Goal: Transaction & Acquisition: Download file/media

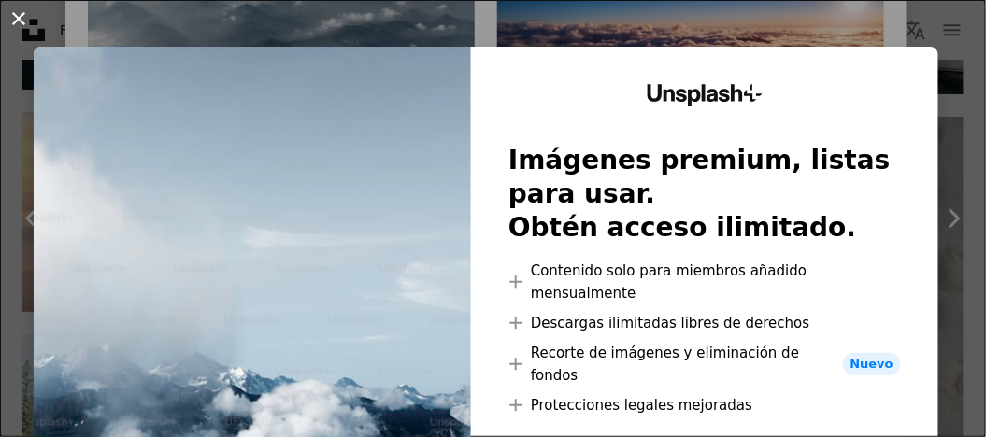
click at [20, 20] on button "An X shape" at bounding box center [18, 18] width 22 height 22
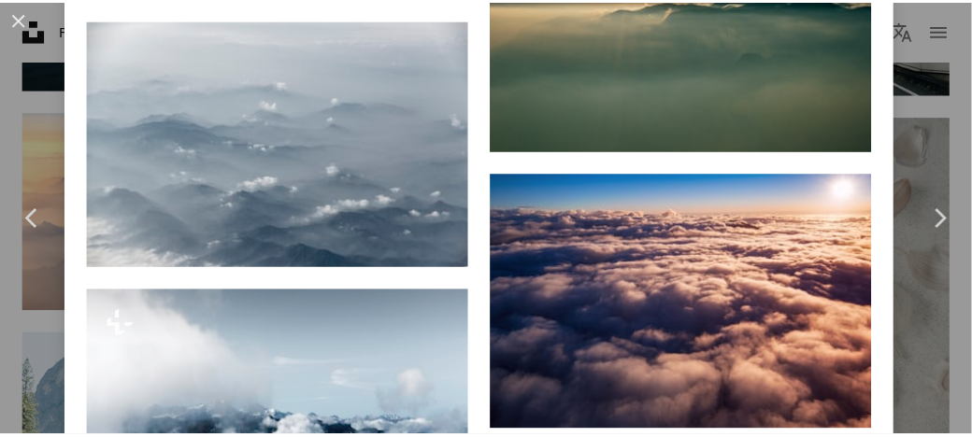
scroll to position [3456, 0]
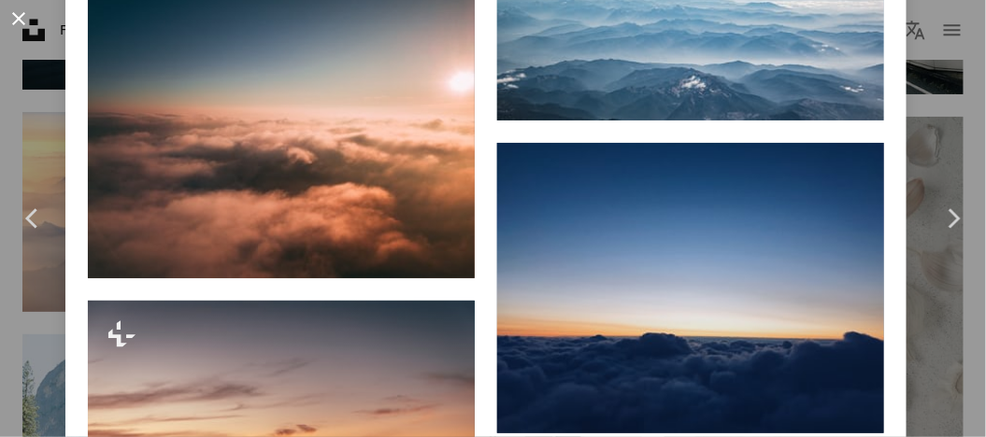
click at [12, 22] on button "An X shape" at bounding box center [18, 18] width 22 height 22
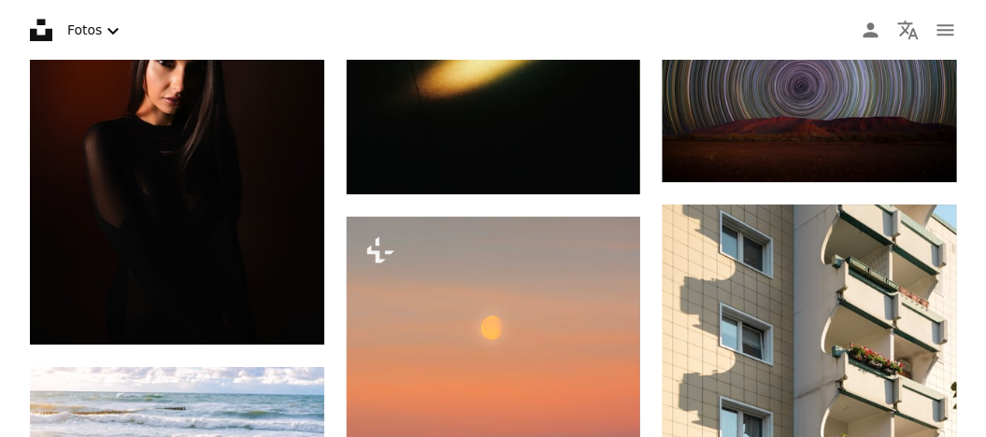
scroll to position [4858, 0]
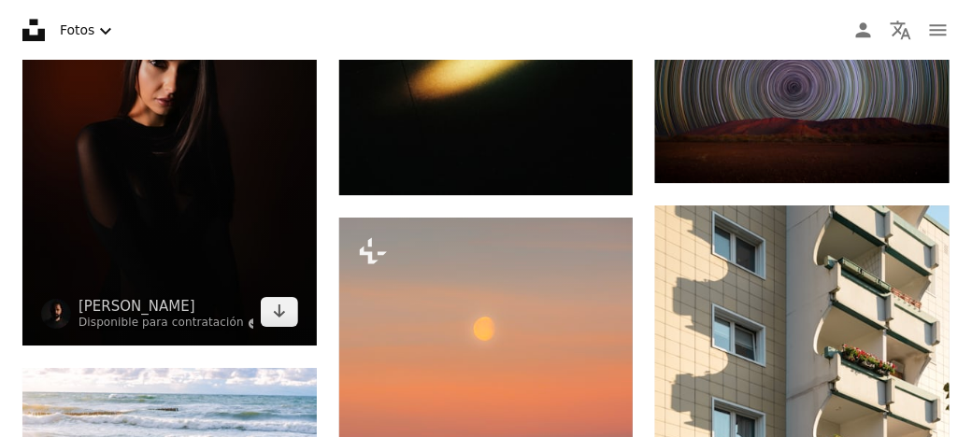
click at [217, 187] on img at bounding box center [169, 126] width 294 height 441
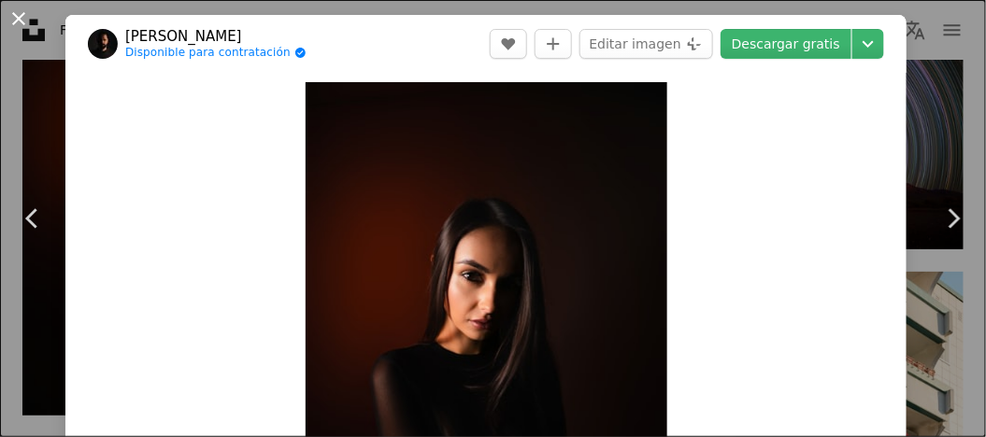
click at [20, 17] on button "An X shape" at bounding box center [18, 18] width 22 height 22
drag, startPoint x: 20, startPoint y: 17, endPoint x: 85, endPoint y: 49, distance: 72.7
click at [19, 17] on icon "Unsplash logo Página de inicio de Unsplash" at bounding box center [33, 29] width 37 height 37
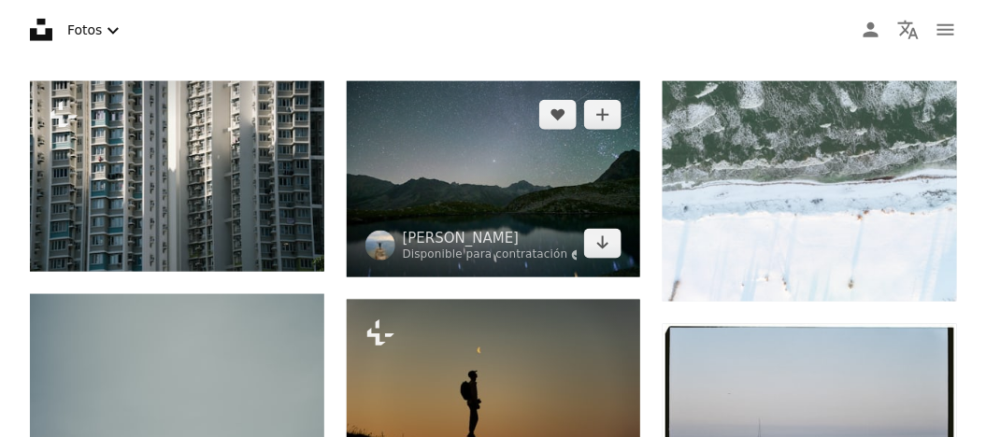
scroll to position [466, 0]
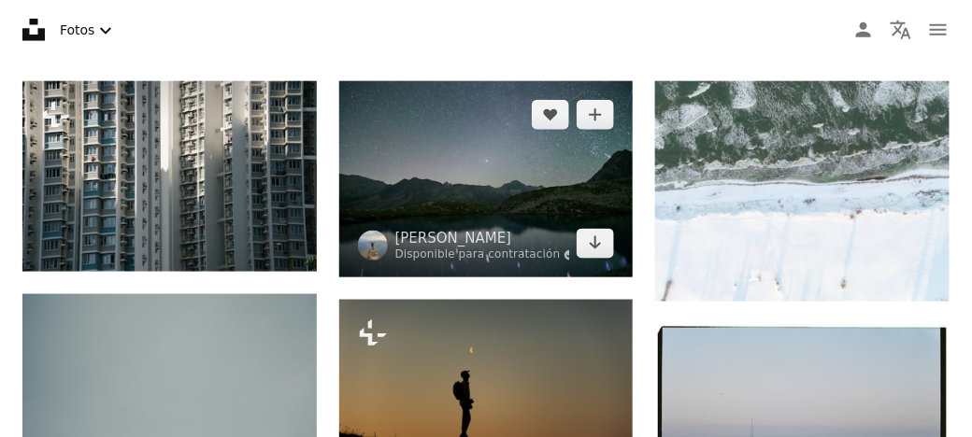
click at [507, 183] on img at bounding box center [486, 179] width 294 height 196
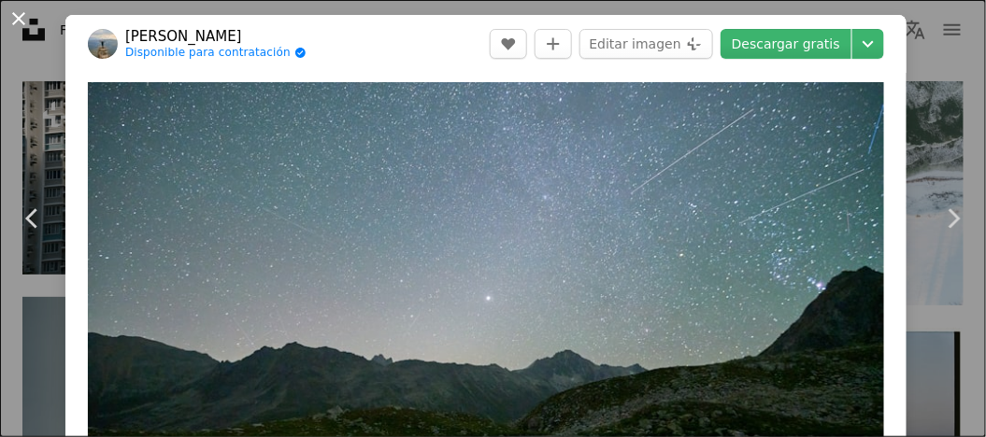
click at [16, 16] on button "An X shape" at bounding box center [18, 18] width 22 height 22
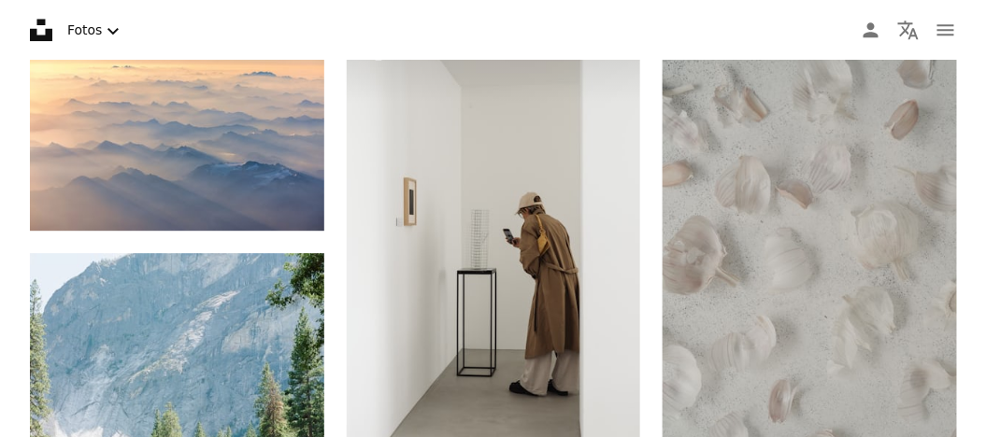
scroll to position [1401, 0]
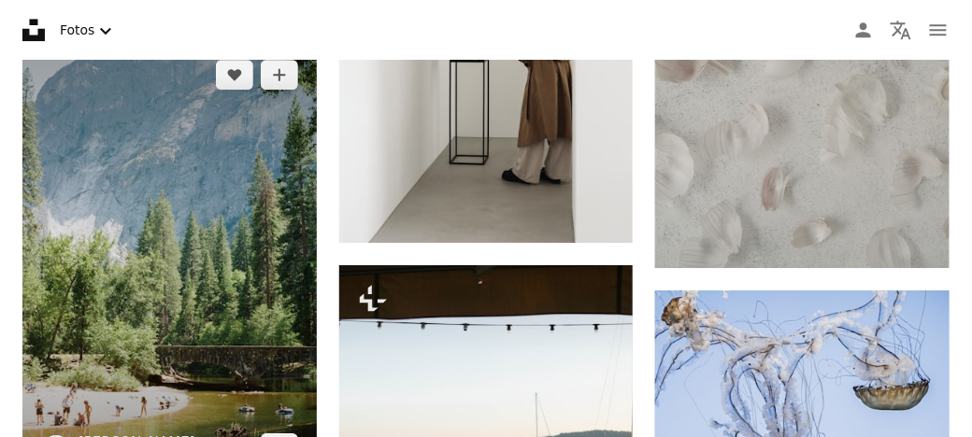
click at [127, 242] on img at bounding box center [169, 262] width 294 height 442
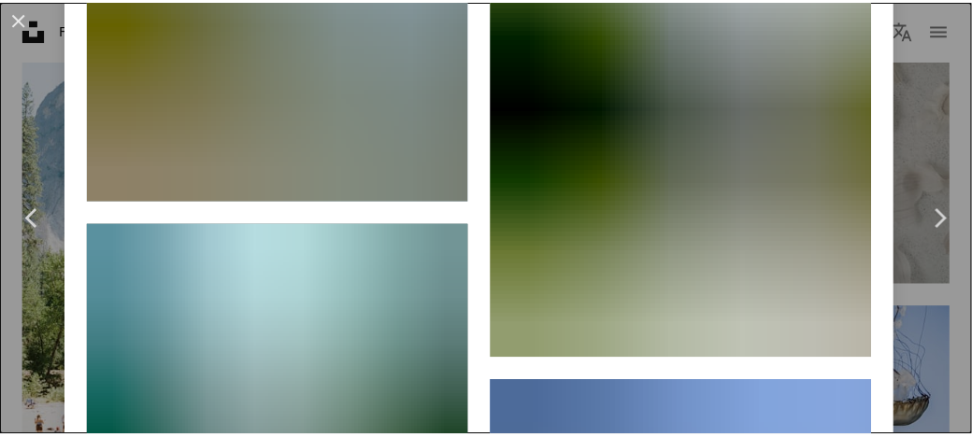
scroll to position [23217, 0]
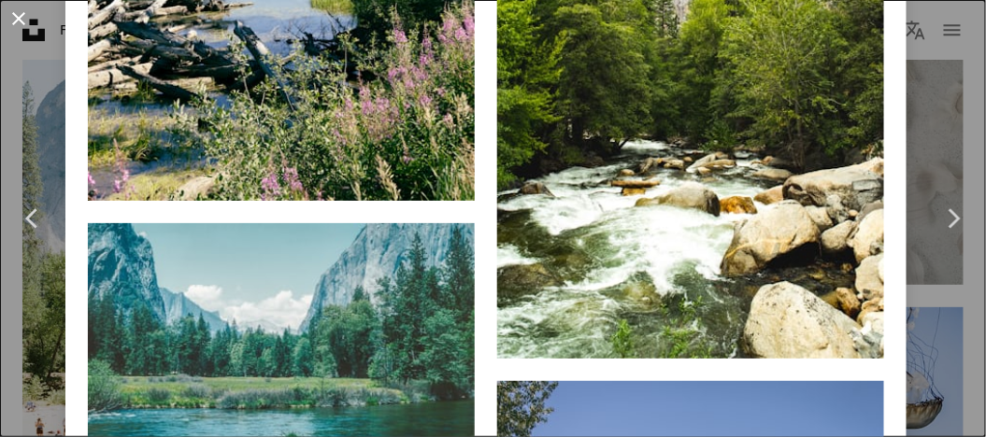
click at [11, 19] on button "An X shape" at bounding box center [18, 18] width 22 height 22
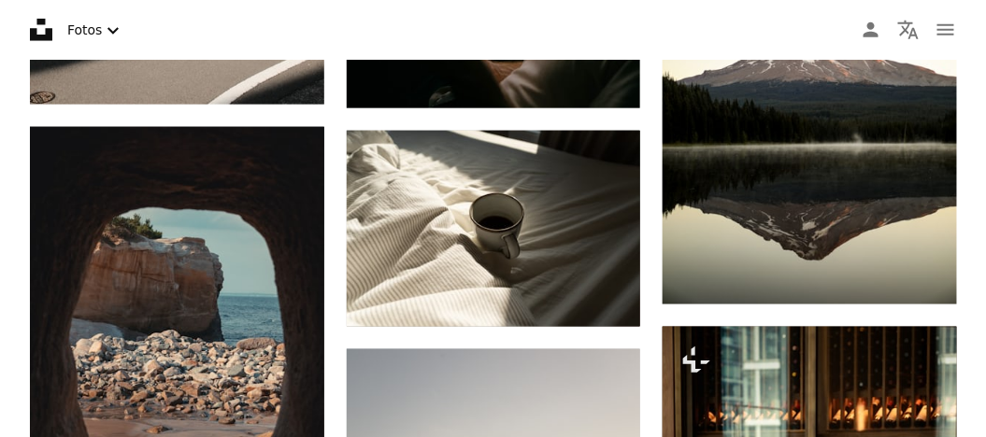
scroll to position [2055, 0]
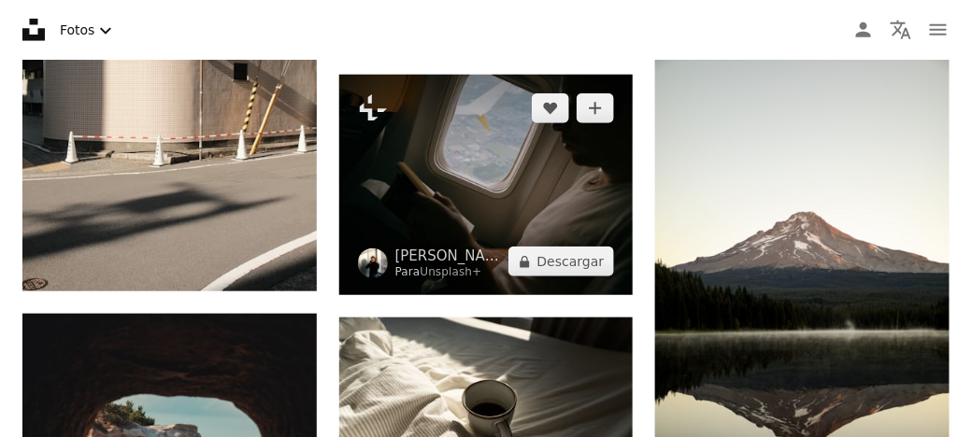
click at [497, 184] on img at bounding box center [486, 185] width 294 height 220
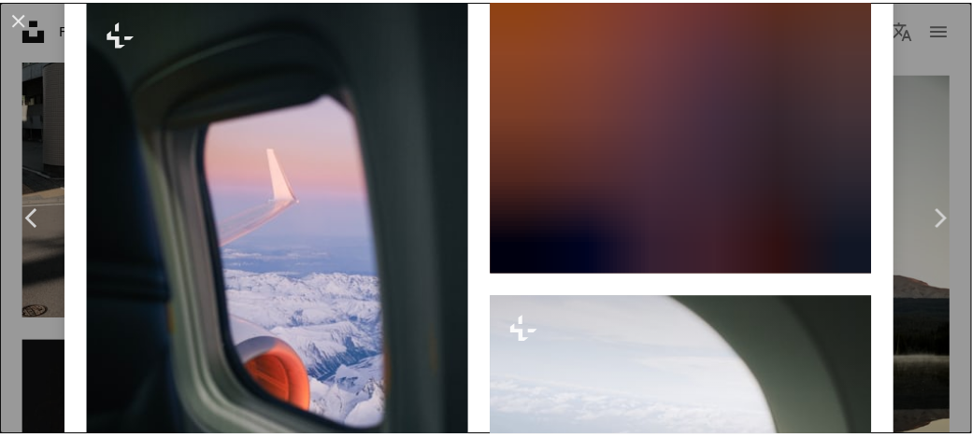
scroll to position [6876, 0]
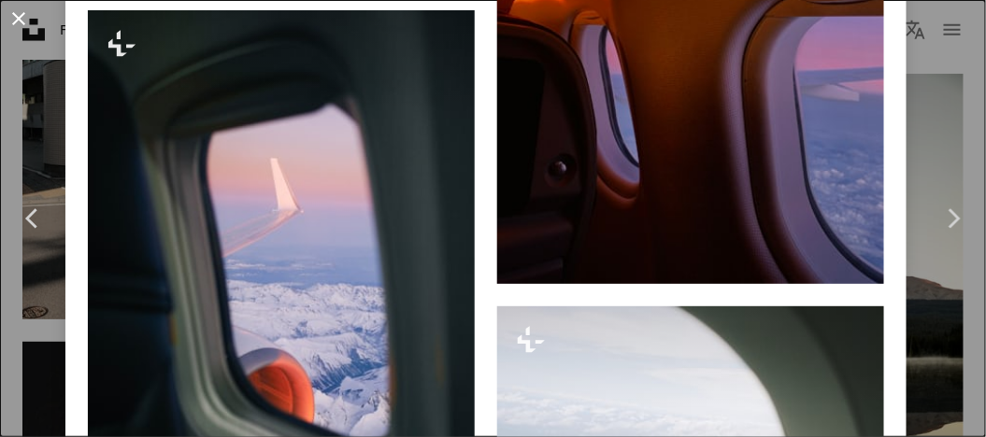
click at [17, 21] on button "An X shape" at bounding box center [18, 18] width 22 height 22
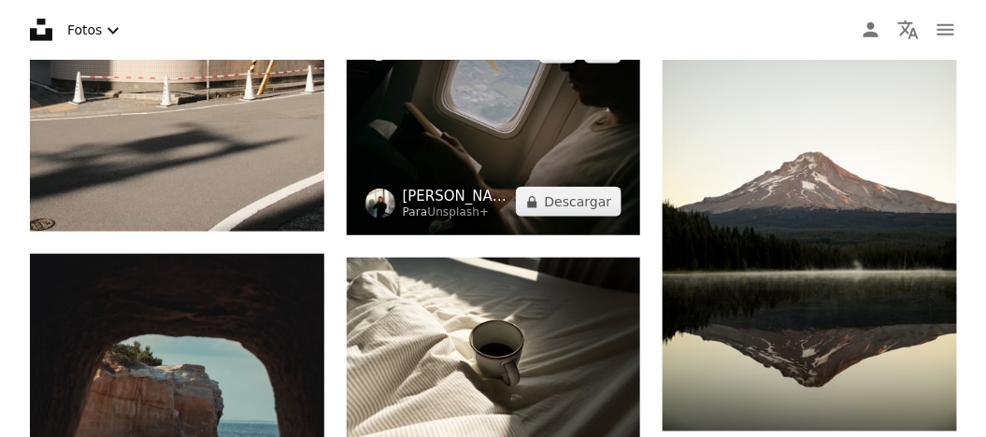
scroll to position [2149, 0]
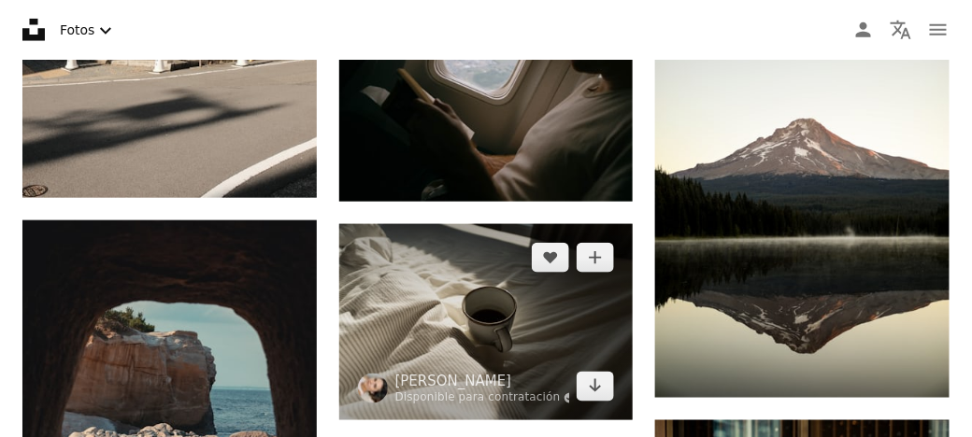
click at [501, 255] on img at bounding box center [486, 322] width 294 height 196
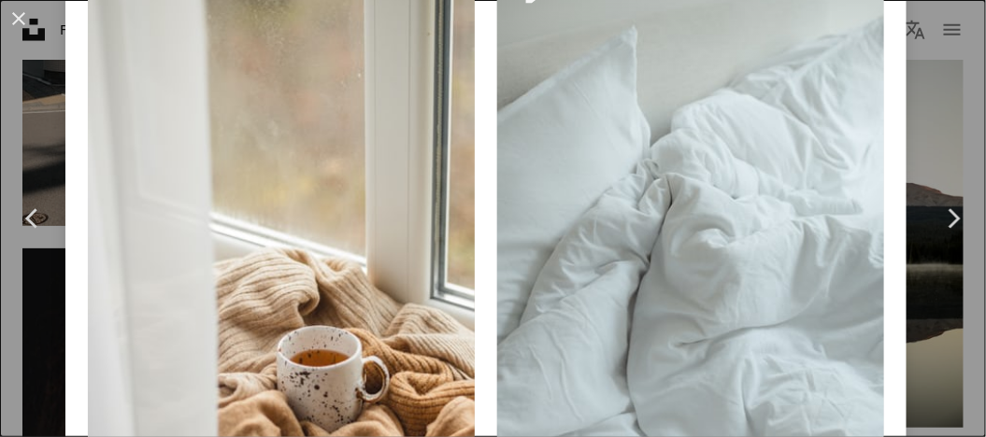
scroll to position [12799, 0]
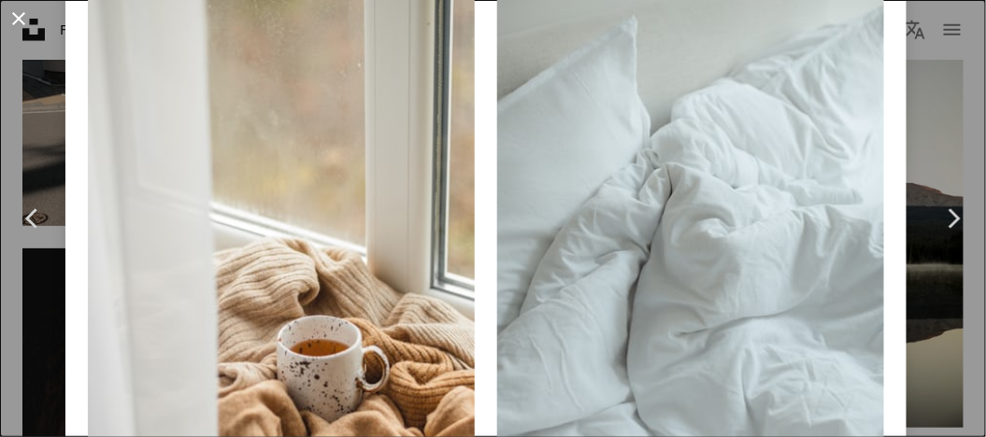
click at [20, 18] on button "An X shape" at bounding box center [18, 18] width 22 height 22
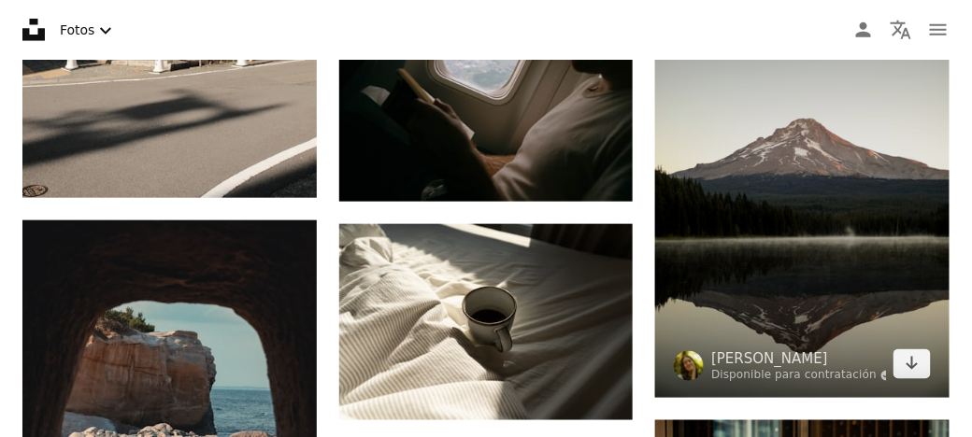
click at [805, 195] on img at bounding box center [802, 177] width 294 height 441
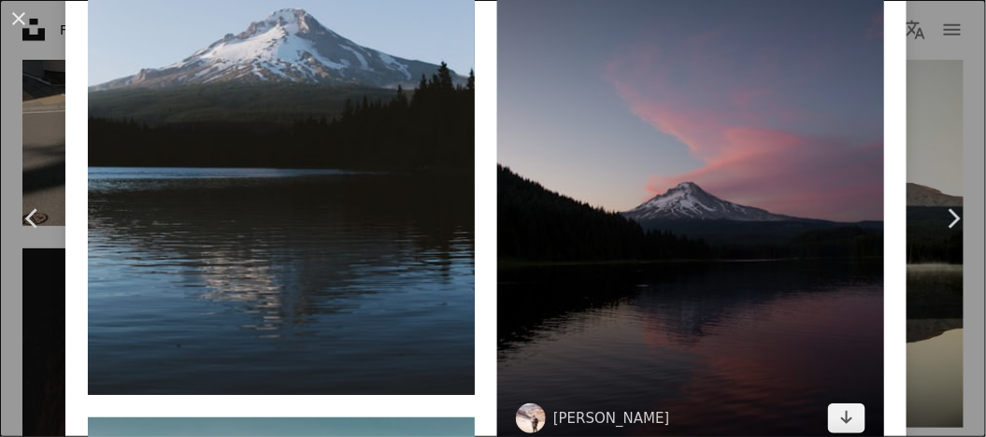
scroll to position [3736, 0]
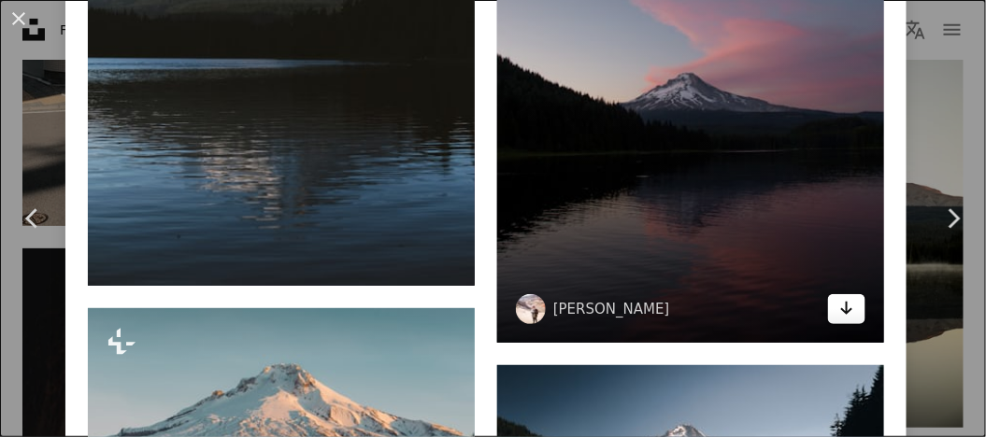
click at [839, 297] on icon "Arrow pointing down" at bounding box center [846, 308] width 15 height 22
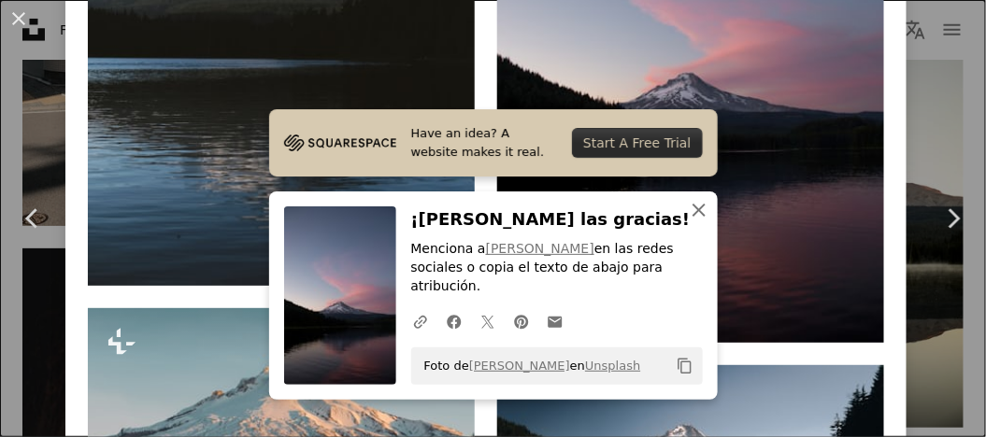
click at [693, 217] on icon "button" at bounding box center [698, 210] width 13 height 13
